Goal: Information Seeking & Learning: Learn about a topic

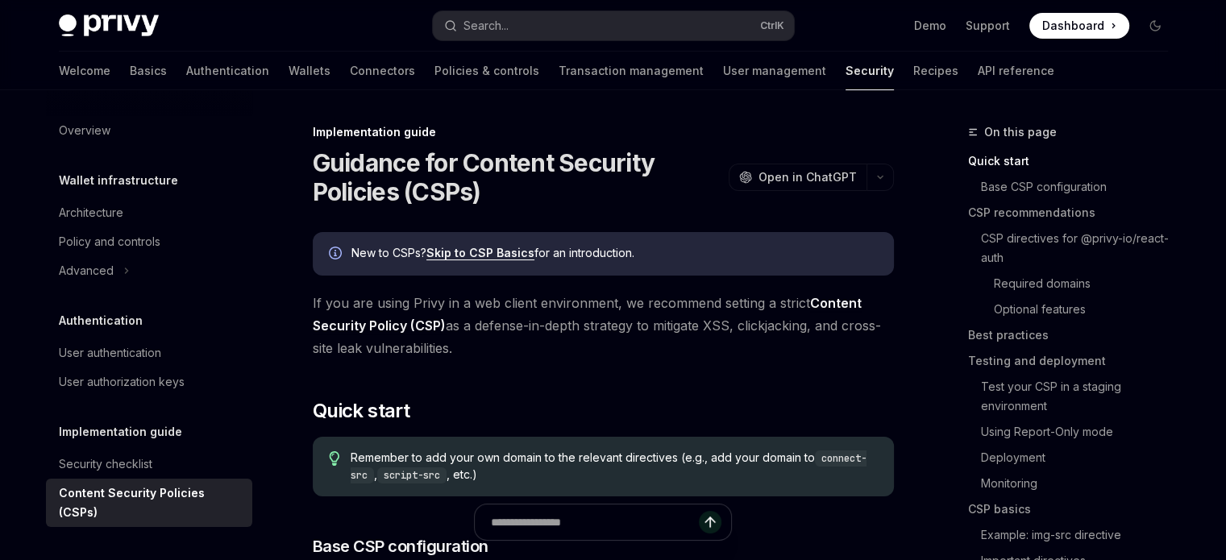
scroll to position [210, 0]
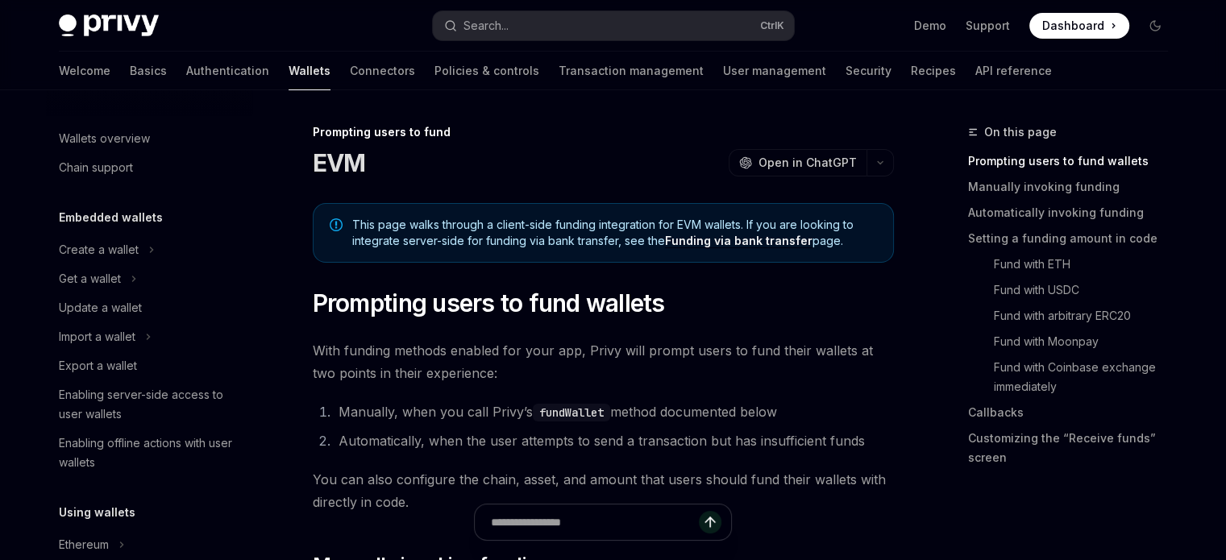
scroll to position [592, 0]
